Goal: Find contact information: Find contact information

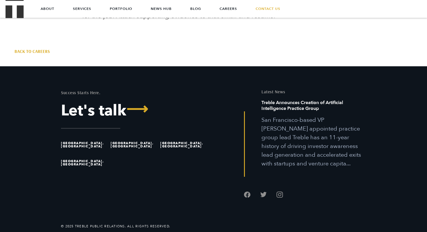
scroll to position [1679, 0]
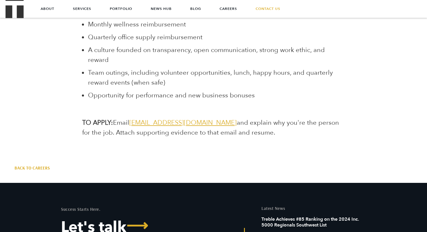
click at [167, 122] on span "[EMAIL_ADDRESS][DOMAIN_NAME]" at bounding box center [182, 122] width 107 height 9
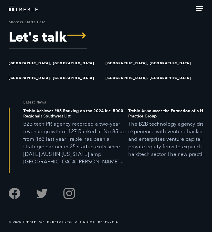
scroll to position [1362, 0]
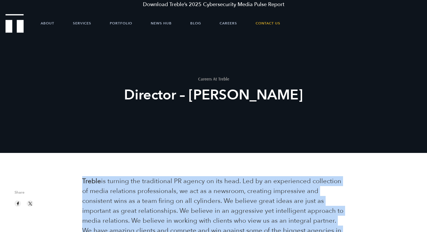
drag, startPoint x: 259, startPoint y: 166, endPoint x: 81, endPoint y: 182, distance: 178.8
copy div "Treble is turning the traditional PR agency on its head. Led by an experienced …"
